Goal: Register for event/course

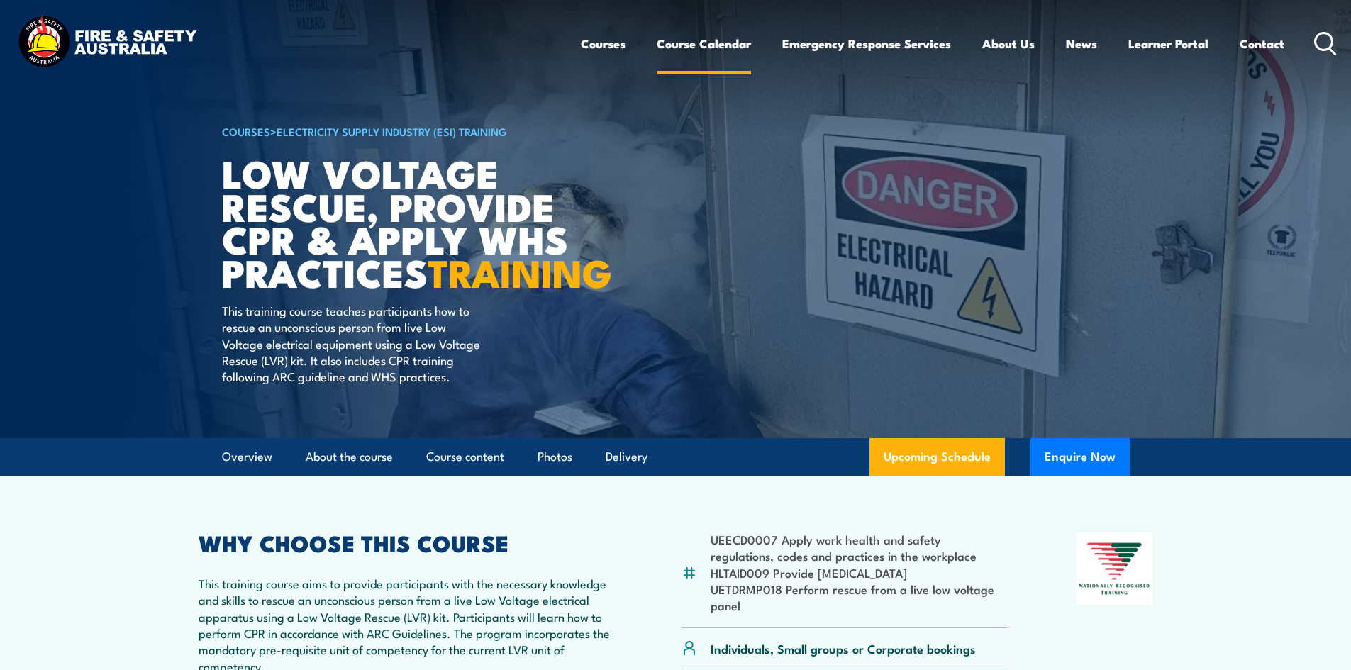
click at [674, 38] on link "Course Calendar" at bounding box center [704, 44] width 94 height 38
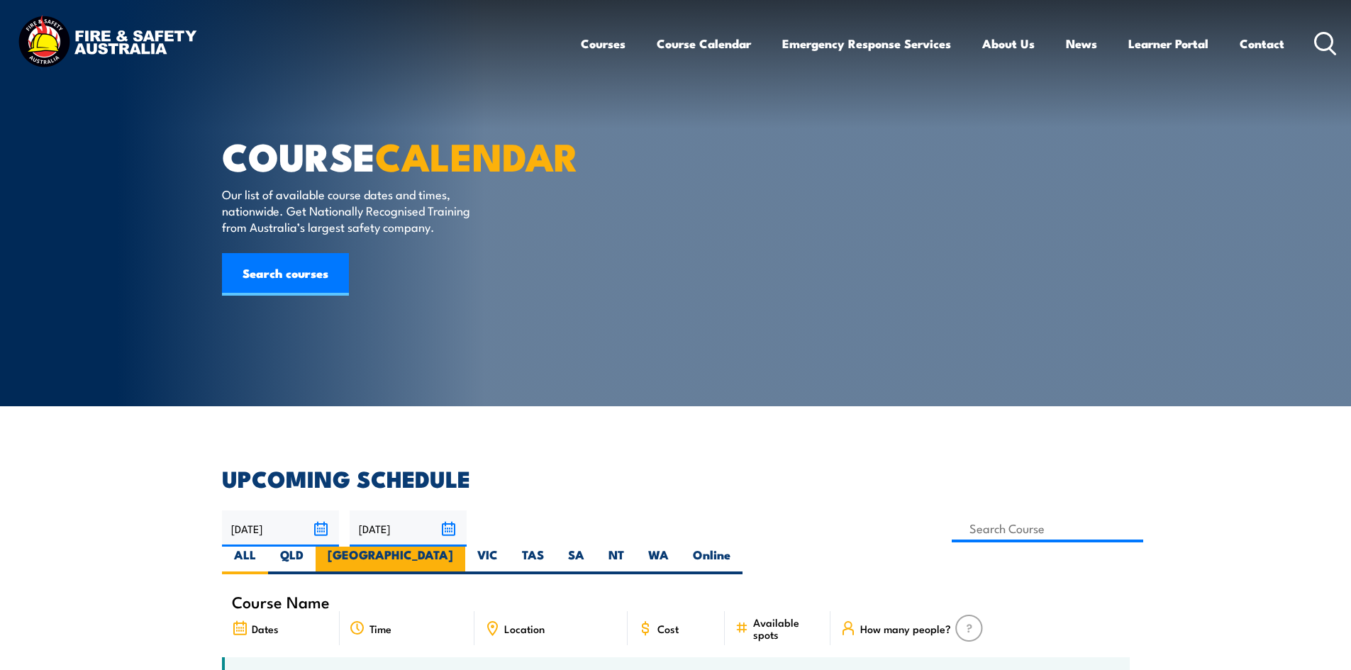
click at [465, 547] on label "[GEOGRAPHIC_DATA]" at bounding box center [391, 561] width 150 height 28
click at [462, 547] on input "[GEOGRAPHIC_DATA]" at bounding box center [457, 551] width 9 height 9
radio input "true"
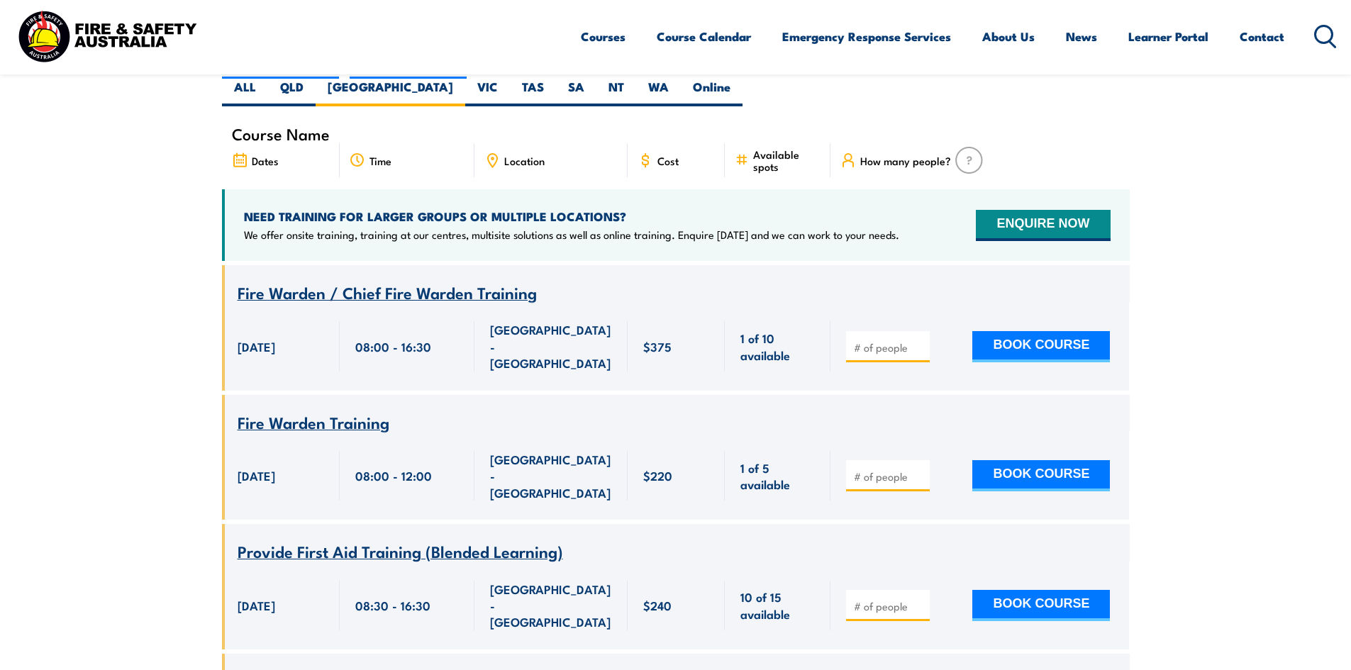
click at [507, 155] on span "Location" at bounding box center [524, 161] width 40 height 12
click at [555, 143] on div "Location" at bounding box center [550, 160] width 153 height 34
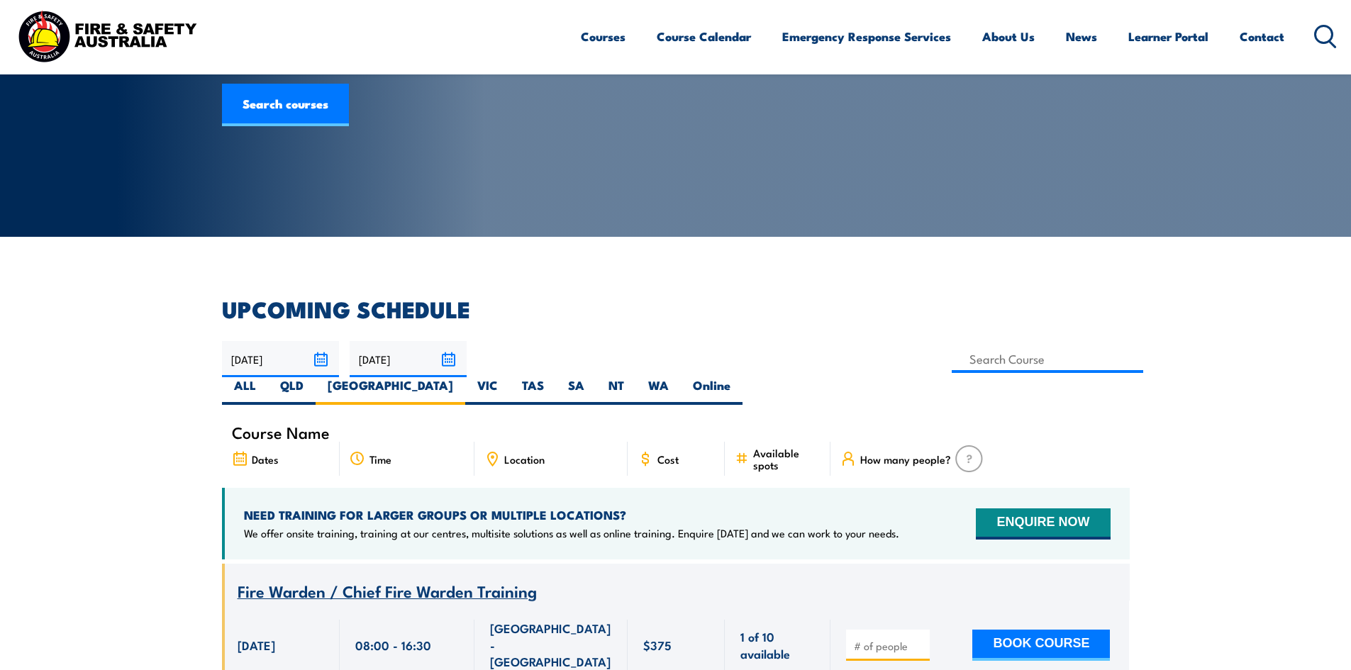
scroll to position [135, 0]
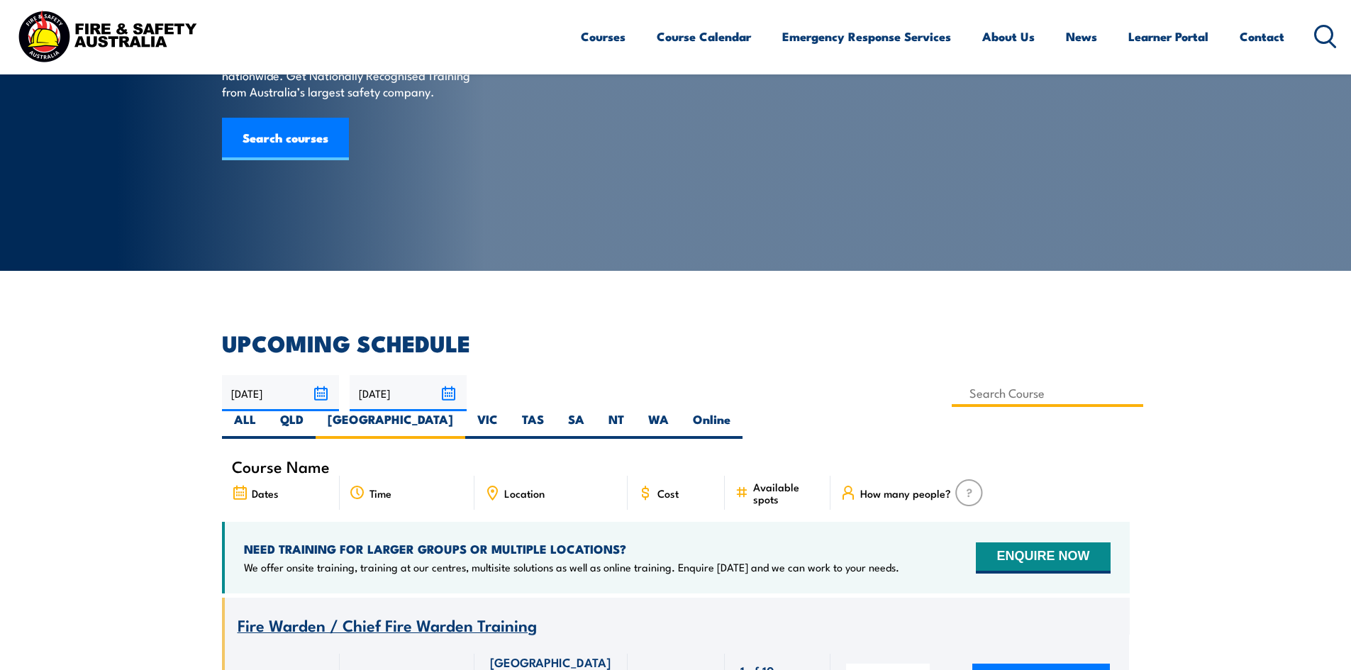
click at [952, 396] on input at bounding box center [1048, 393] width 192 height 28
